Goal: Task Accomplishment & Management: Use online tool/utility

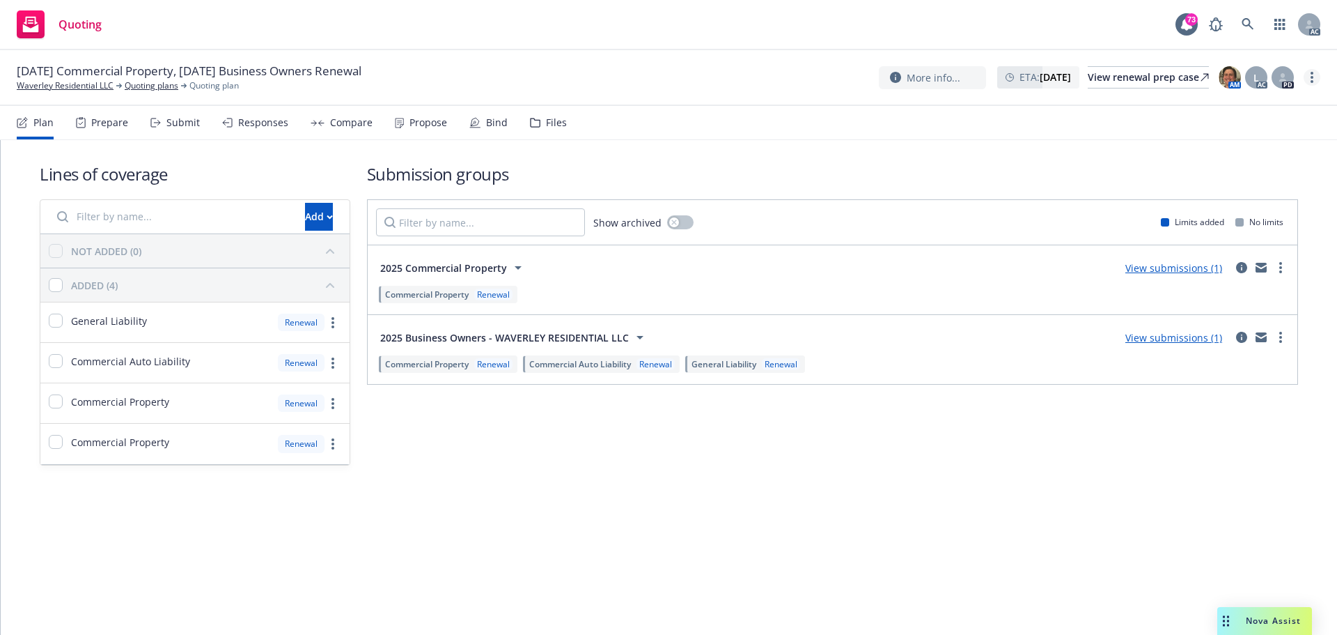
click at [1311, 74] on icon "more" at bounding box center [1312, 77] width 3 height 11
click at [1222, 104] on link "Copy logging email" at bounding box center [1242, 106] width 155 height 28
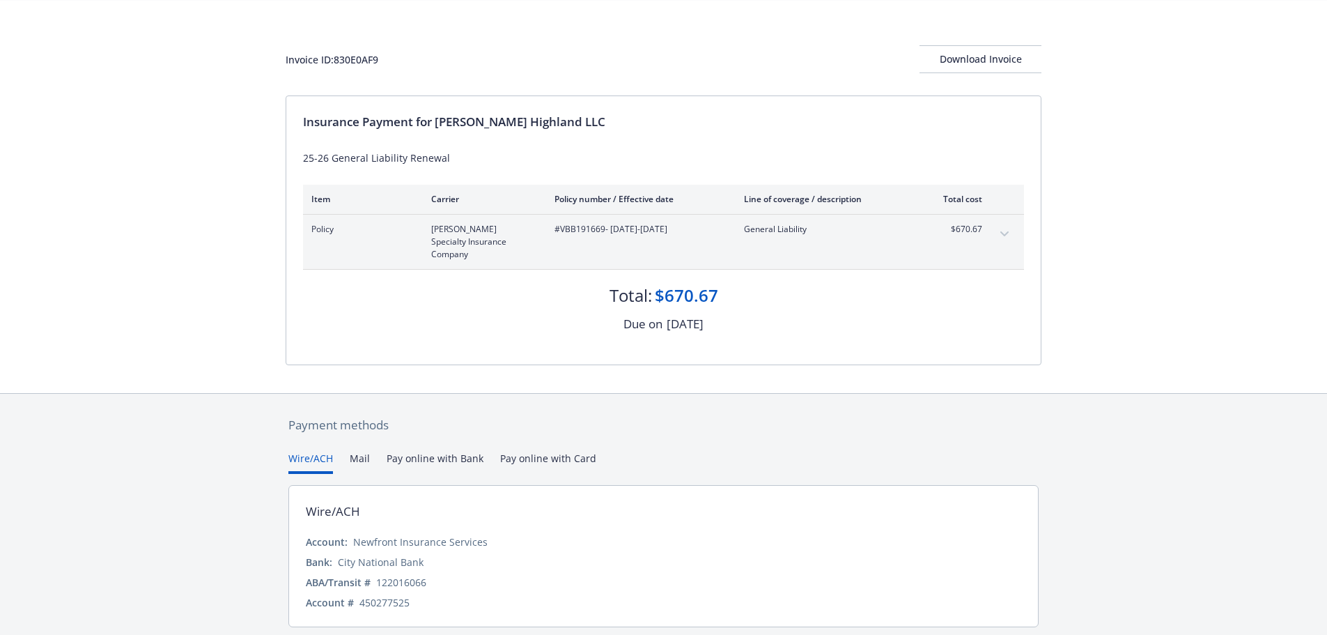
scroll to position [83, 0]
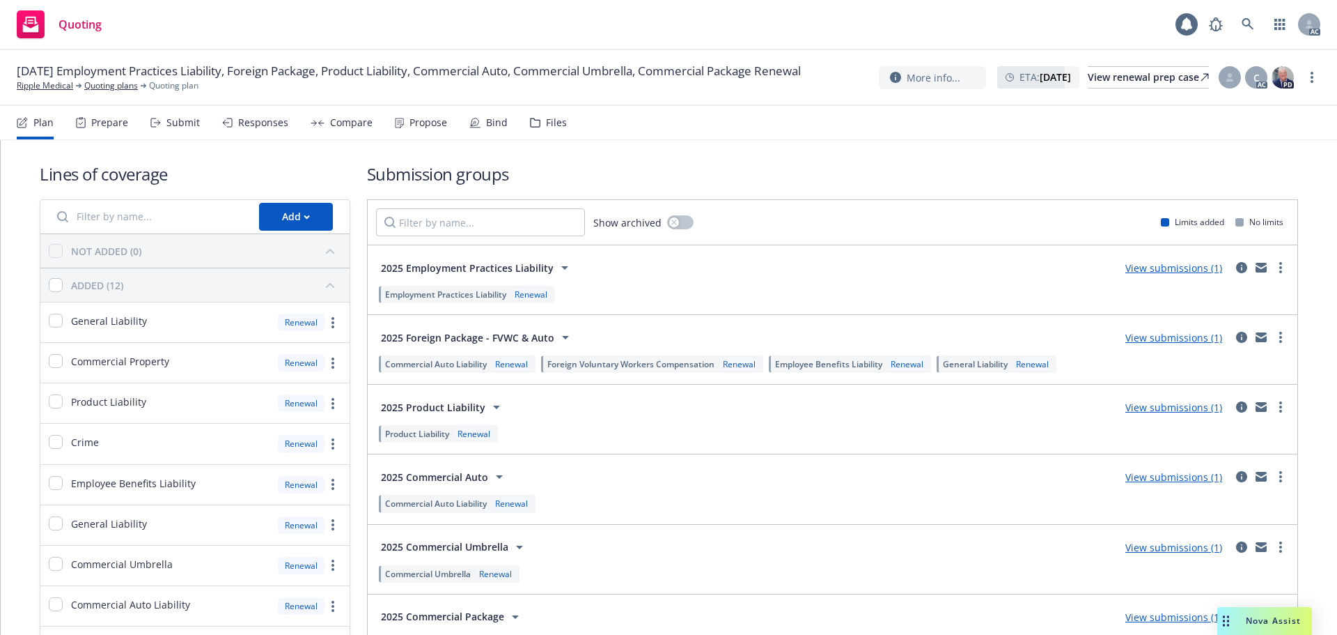
click at [251, 126] on div "Responses" at bounding box center [263, 122] width 50 height 11
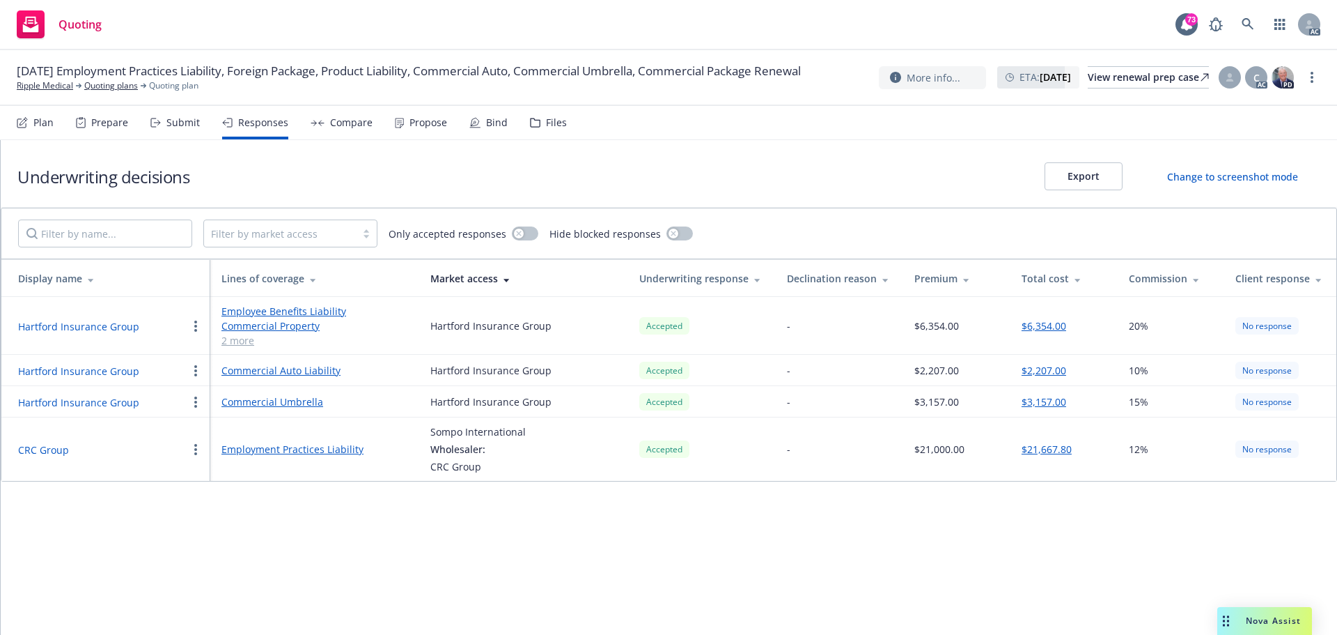
click at [170, 130] on div "Submit" at bounding box center [174, 122] width 49 height 33
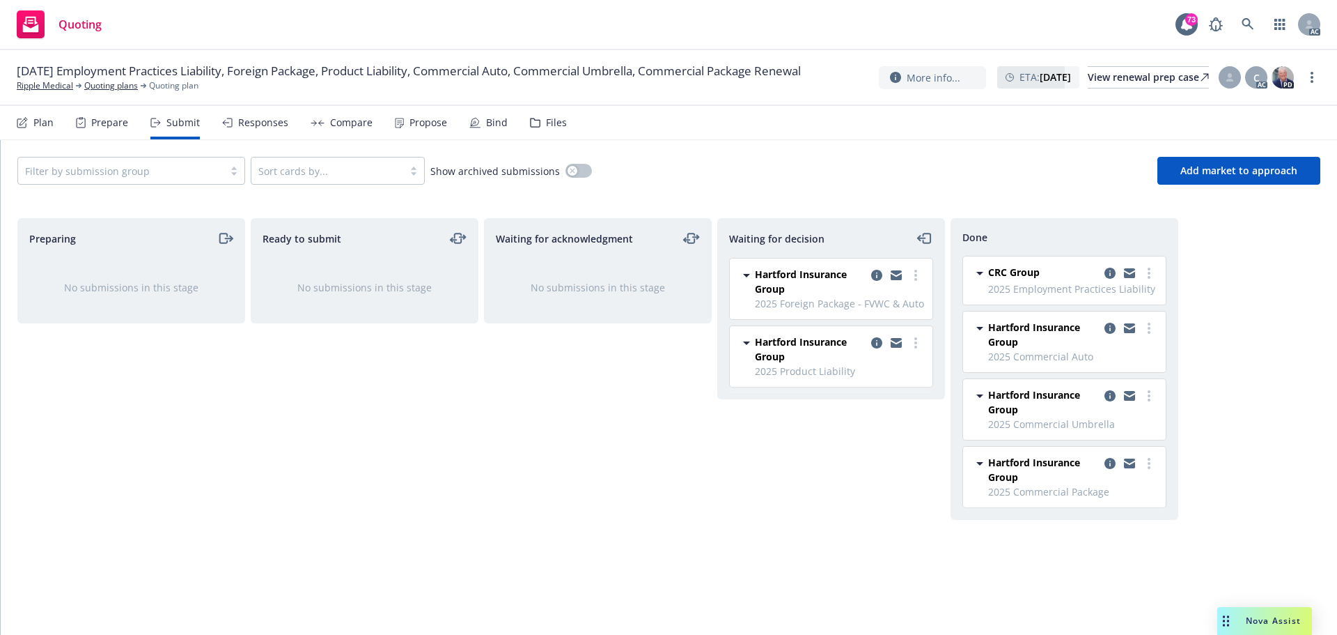
click at [272, 125] on div "Responses" at bounding box center [263, 122] width 50 height 11
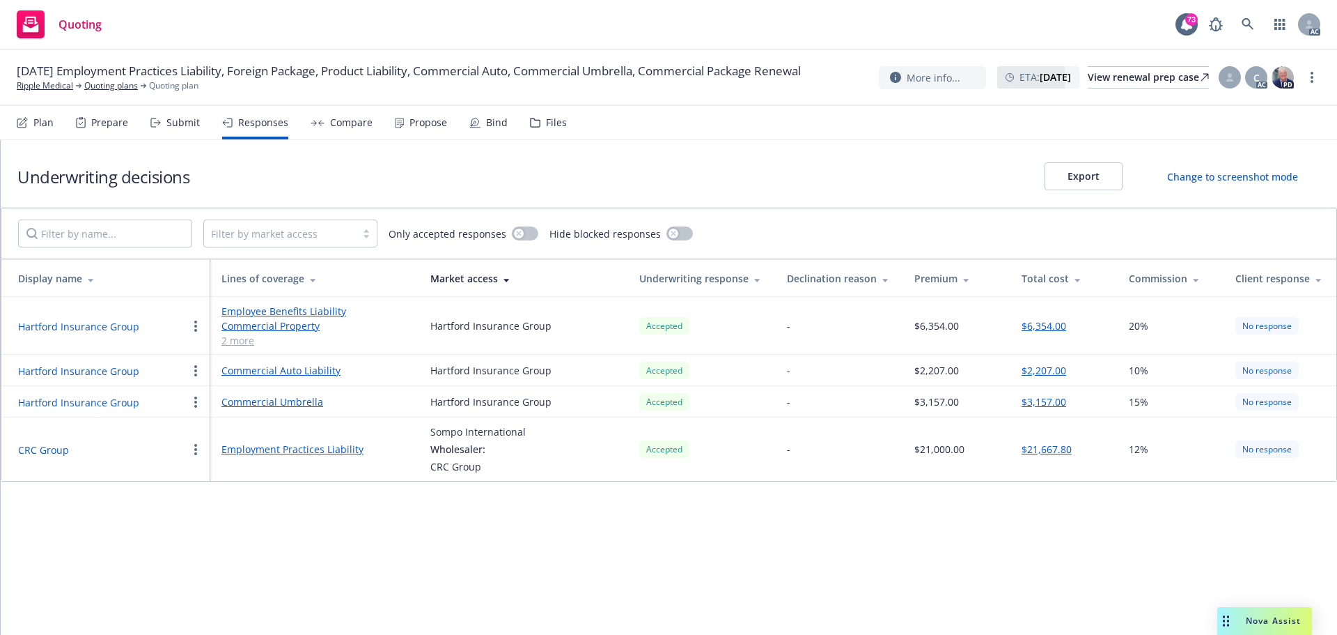
click at [398, 121] on icon at bounding box center [399, 123] width 9 height 10
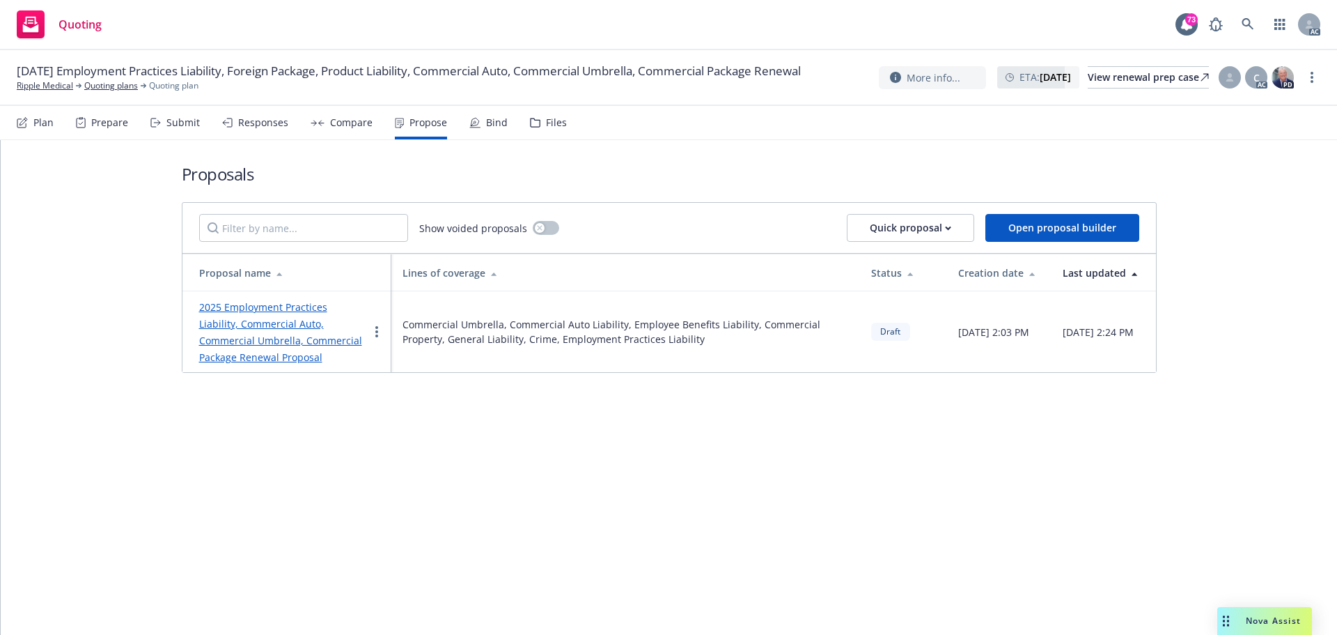
click at [254, 122] on div "Responses" at bounding box center [263, 122] width 50 height 11
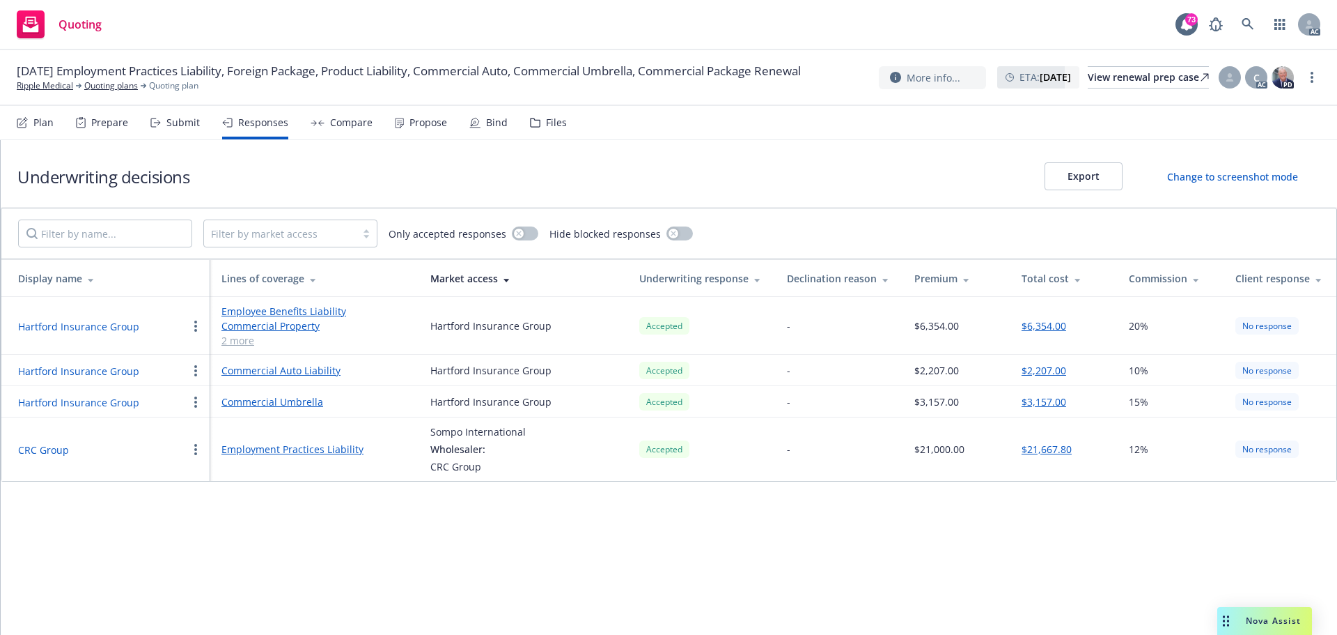
click at [110, 554] on div "Underwriting decisions Export Change to screenshot mode Filter by market access…" at bounding box center [669, 387] width 1337 height 495
click at [435, 127] on div "Propose" at bounding box center [429, 122] width 38 height 11
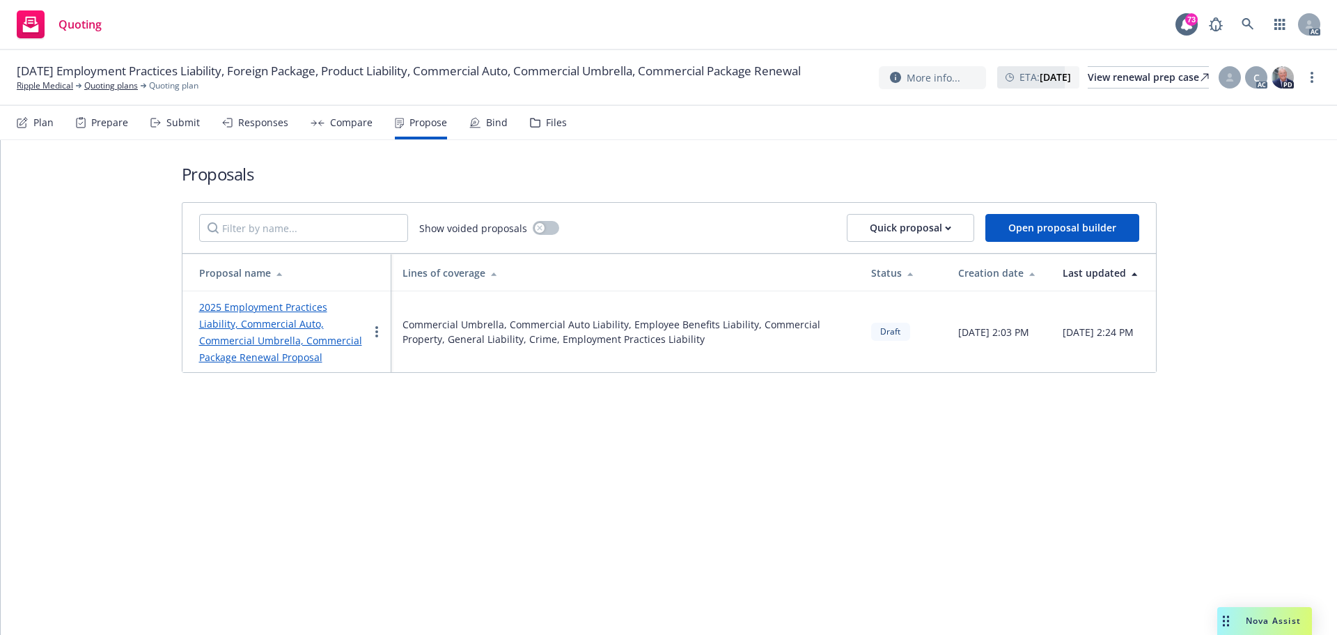
click at [298, 309] on link "2025 Employment Practices Liability, Commercial Auto, Commercial Umbrella, Comm…" at bounding box center [280, 331] width 163 height 63
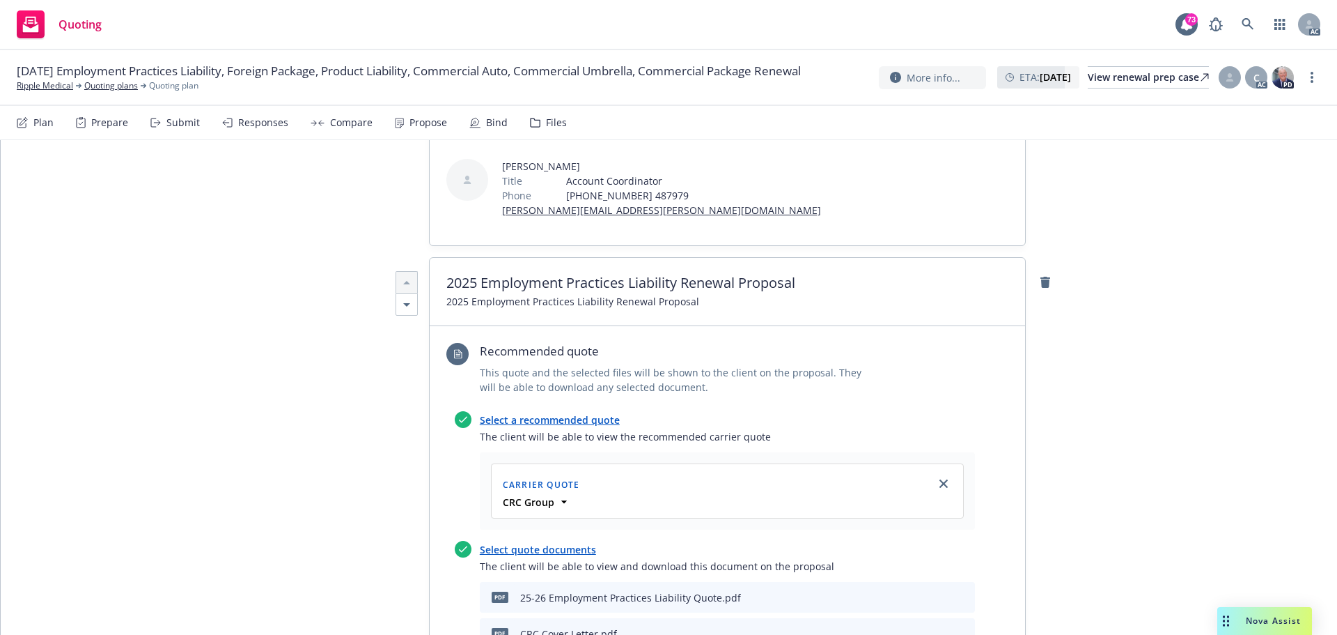
scroll to position [418, 0]
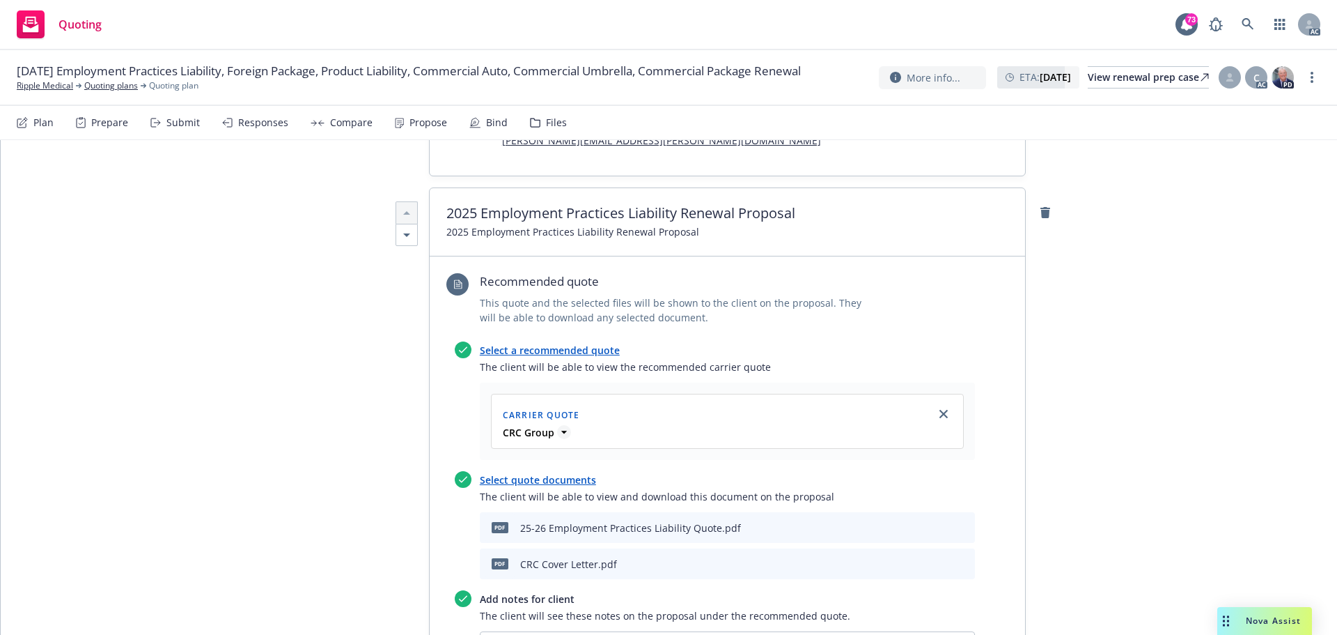
click at [559, 430] on icon at bounding box center [564, 432] width 14 height 14
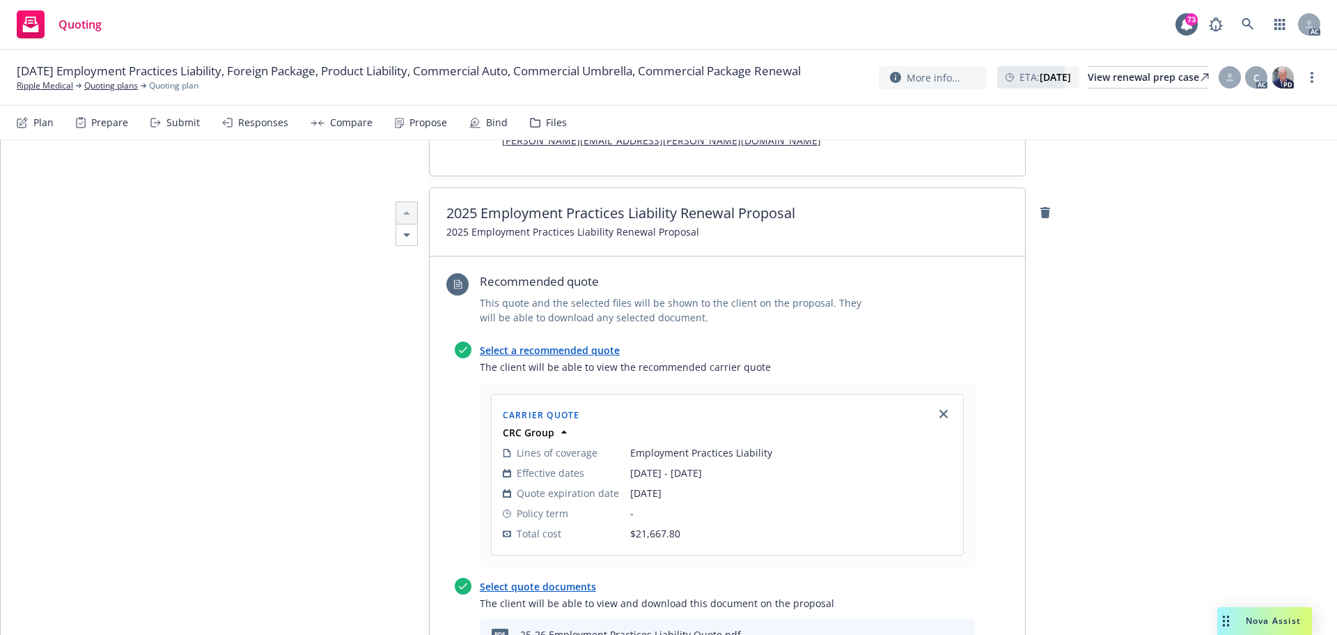
click at [171, 127] on div "Submit" at bounding box center [182, 122] width 33 height 11
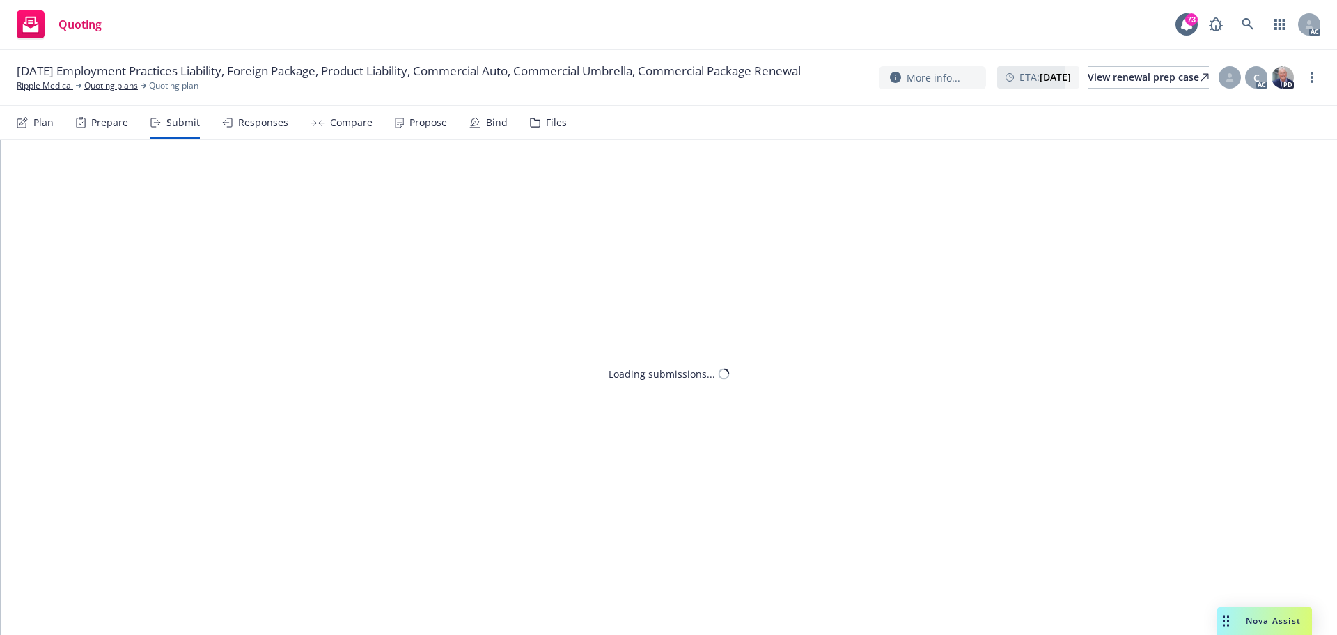
click at [248, 127] on div "Responses" at bounding box center [263, 122] width 50 height 11
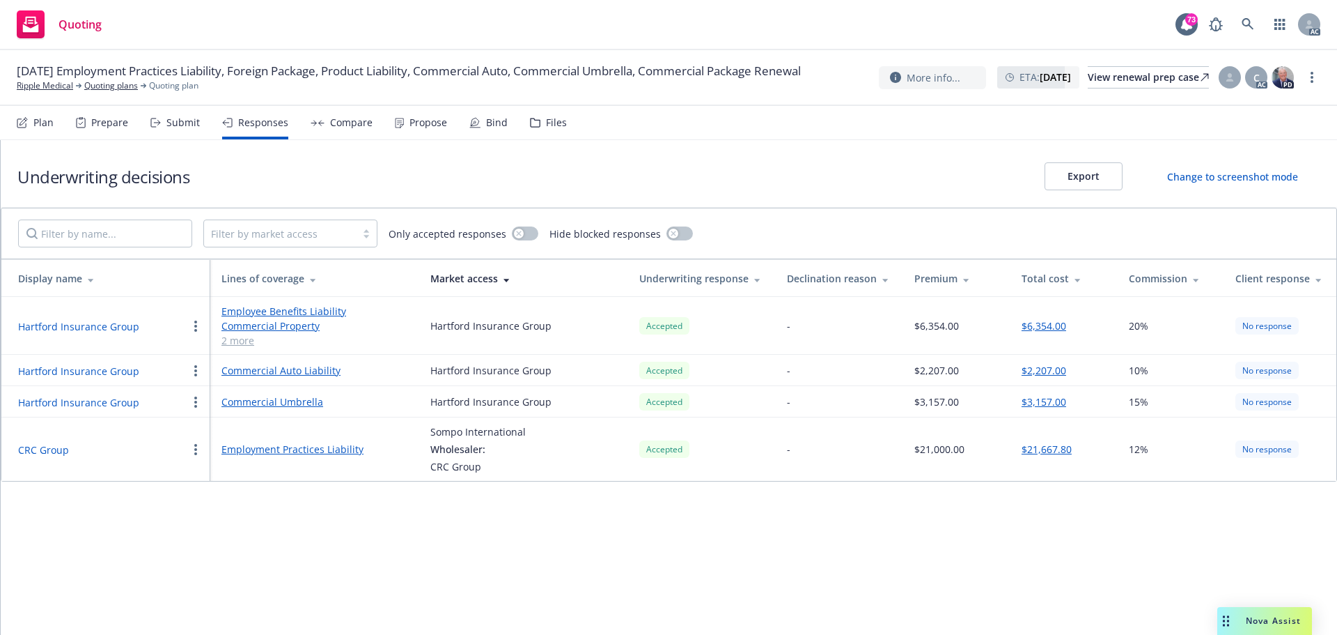
click at [105, 128] on div "Prepare" at bounding box center [109, 122] width 37 height 11
